Goal: Task Accomplishment & Management: Use online tool/utility

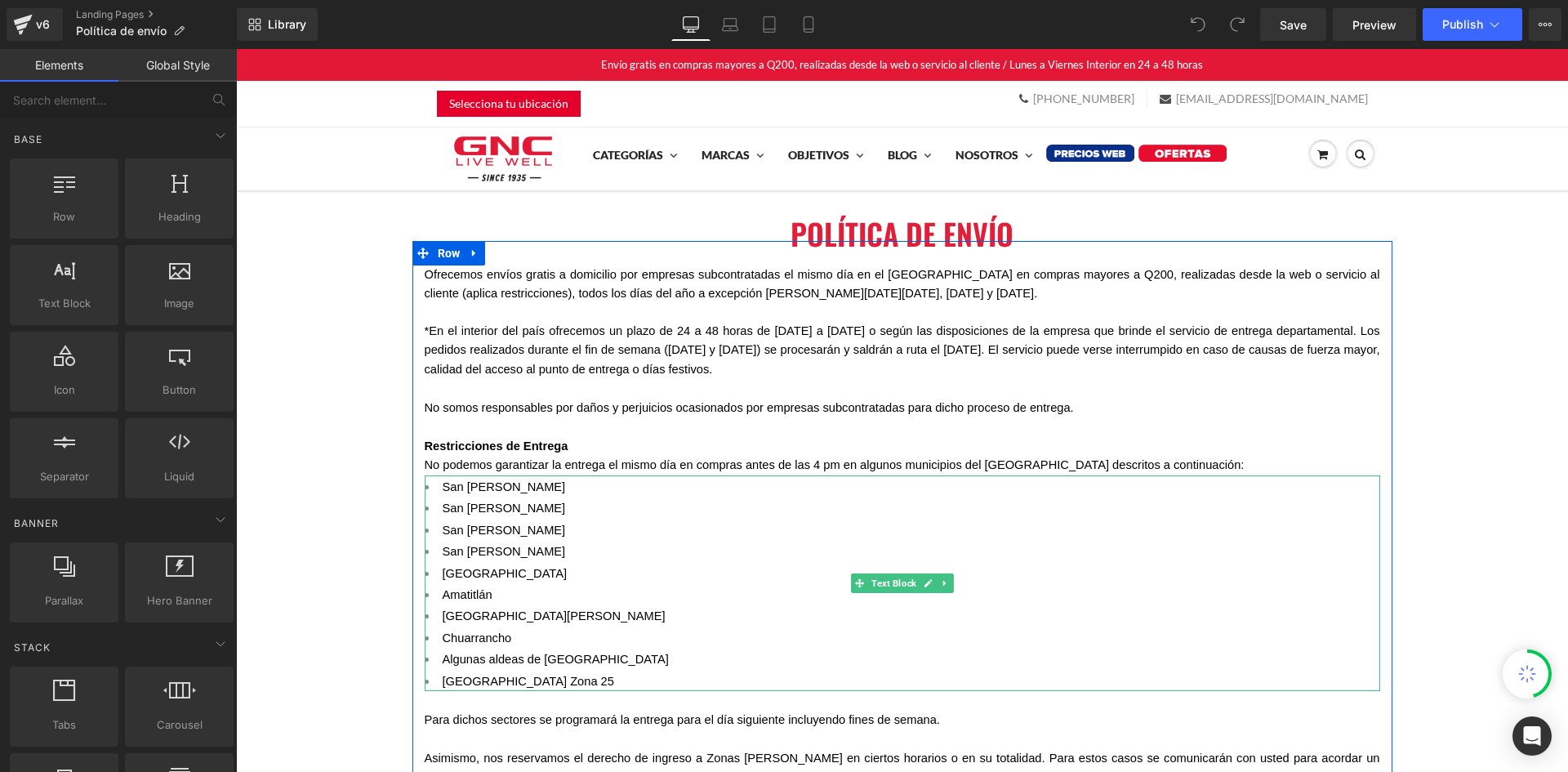
click at [618, 595] on li "Amatitlán" at bounding box center [902, 594] width 955 height 22
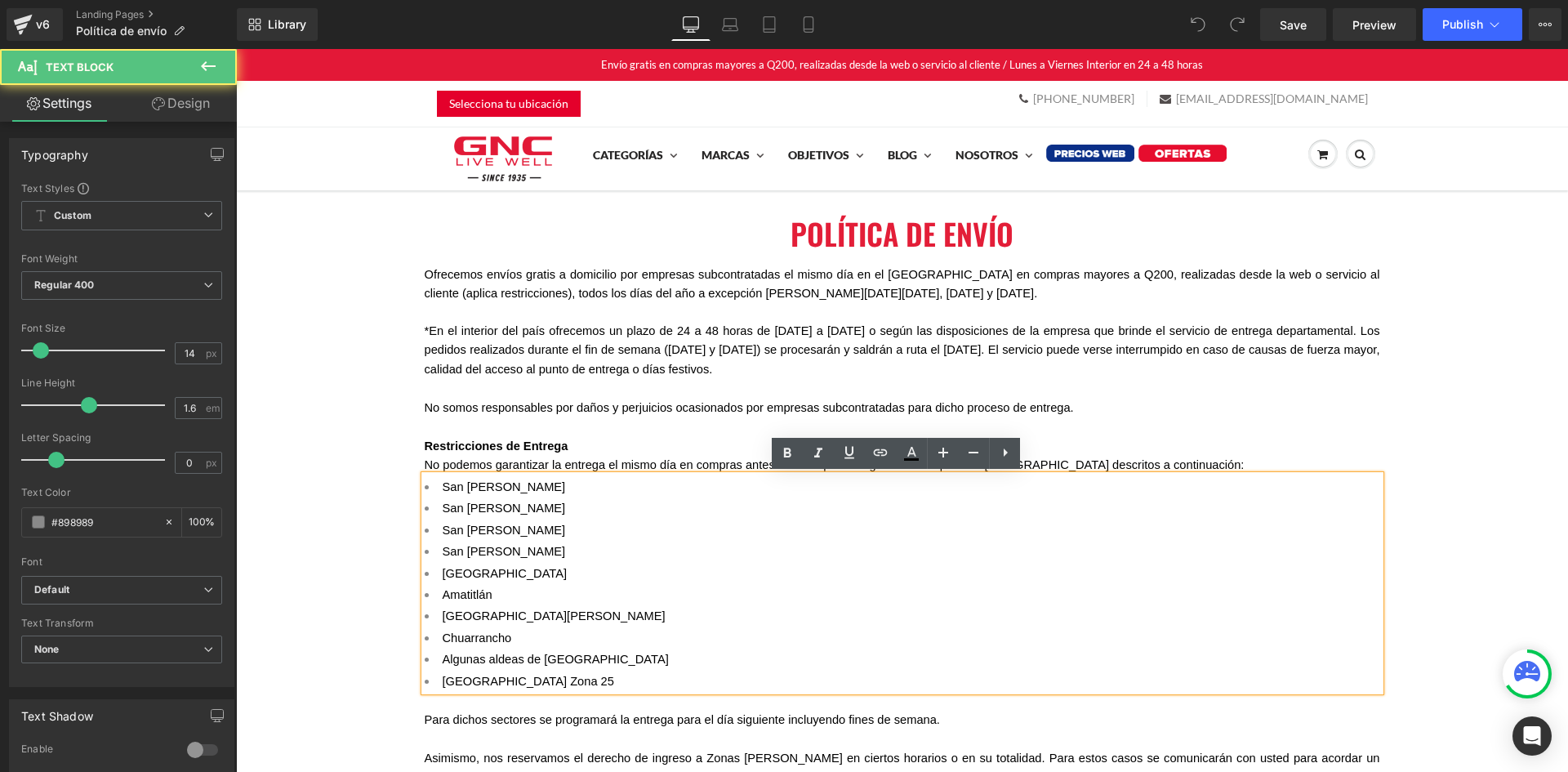
click at [564, 685] on li "[GEOGRAPHIC_DATA] Zona 25" at bounding box center [902, 681] width 955 height 22
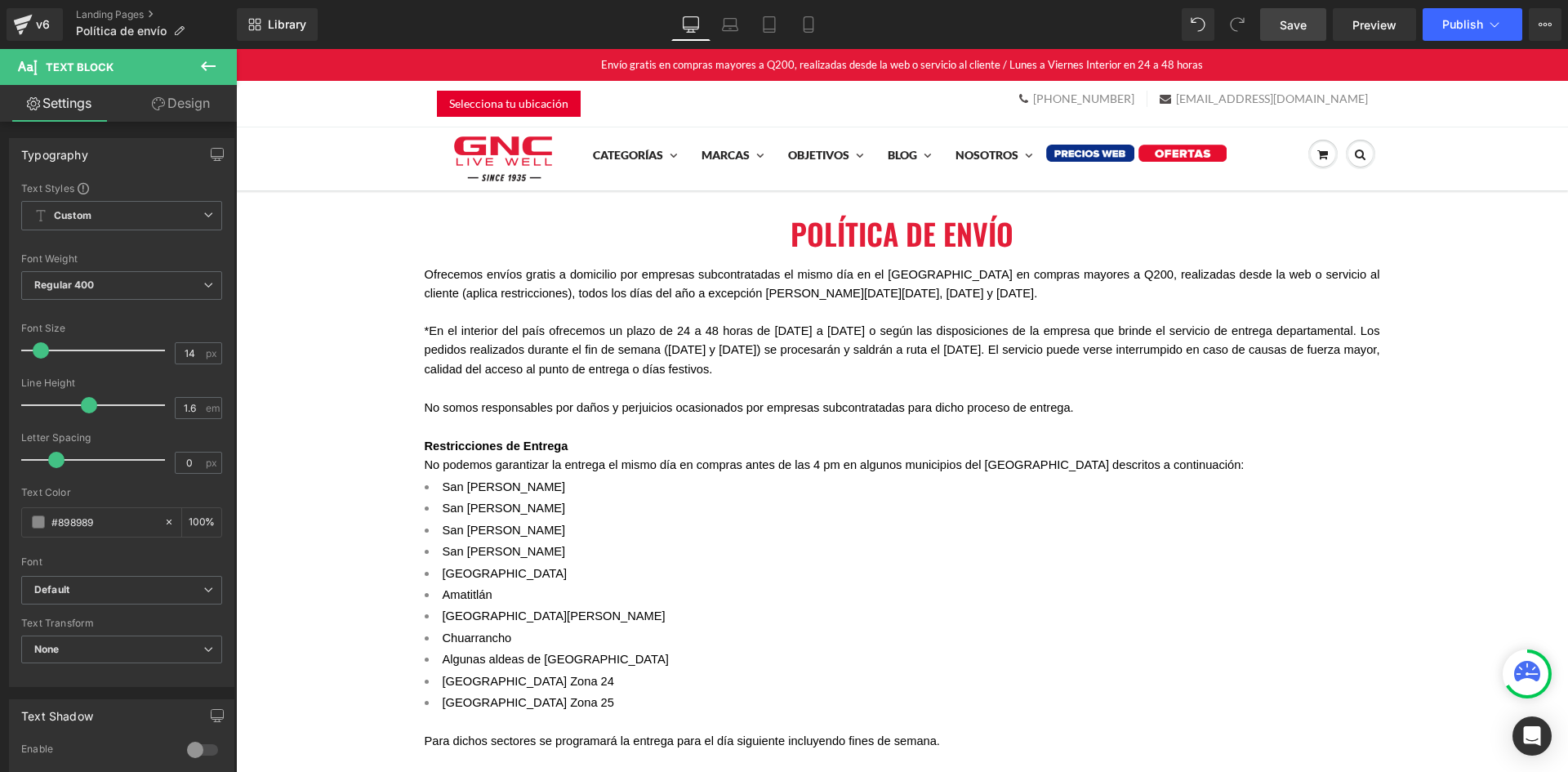
click at [1286, 27] on span "Save" at bounding box center [1293, 25] width 27 height 17
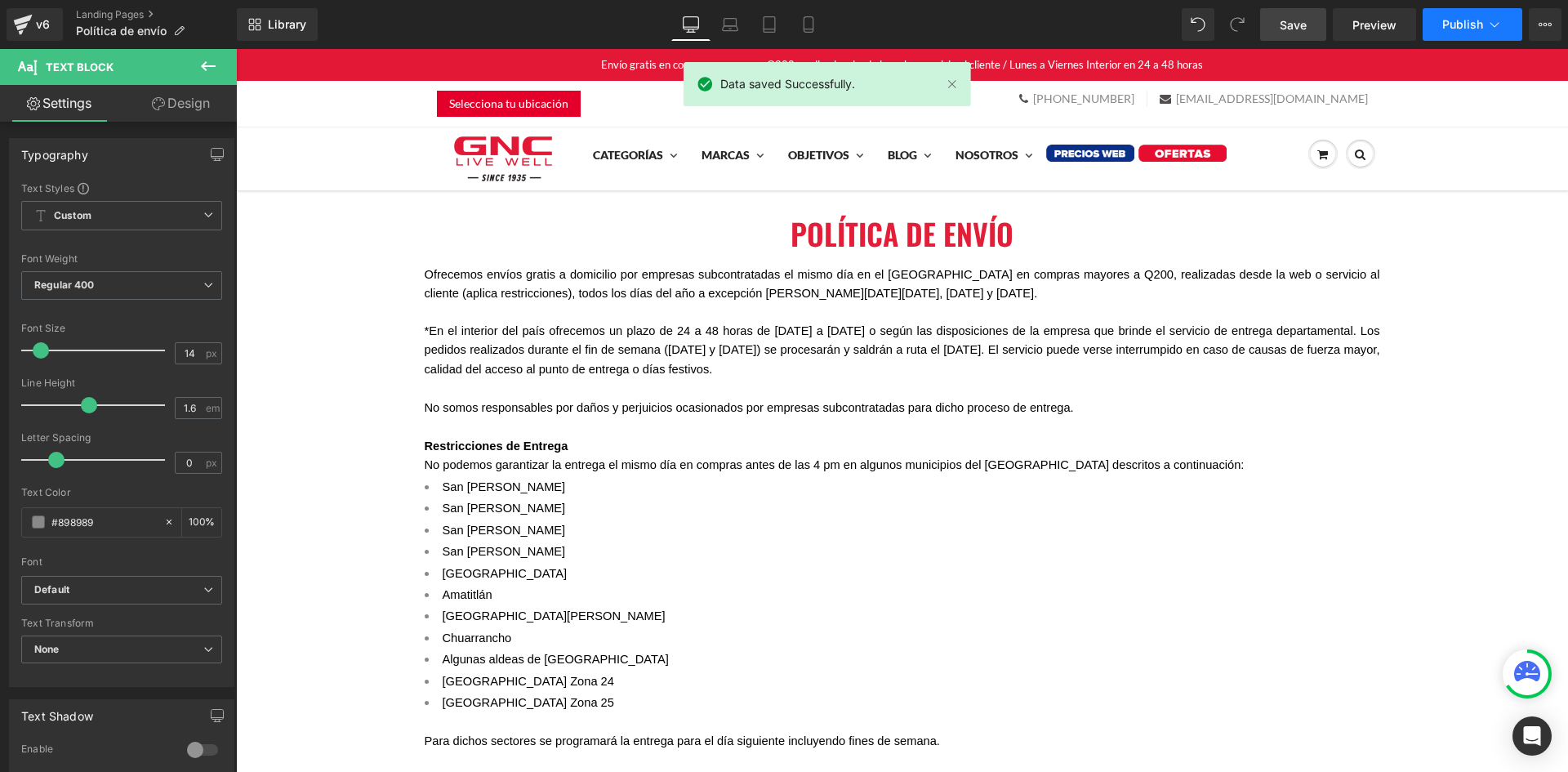
click at [1455, 19] on span "Publish" at bounding box center [1462, 25] width 41 height 13
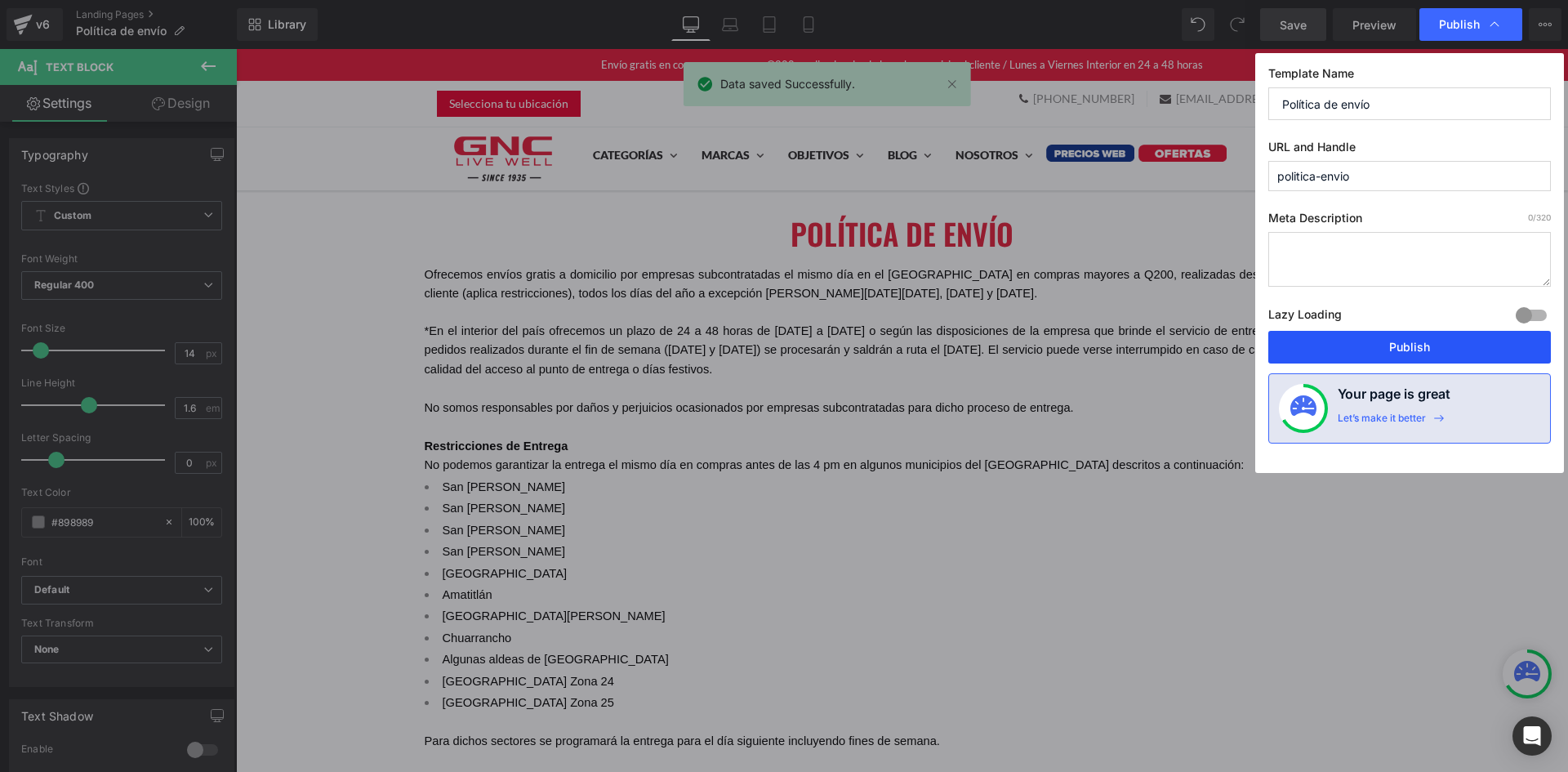
click at [1353, 342] on button "Publish" at bounding box center [1409, 347] width 282 height 32
